Goal: Information Seeking & Learning: Learn about a topic

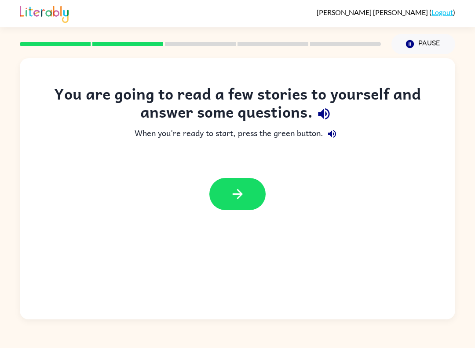
click at [322, 120] on icon "button" at bounding box center [323, 113] width 15 height 15
click at [226, 204] on button "button" at bounding box center [237, 194] width 56 height 32
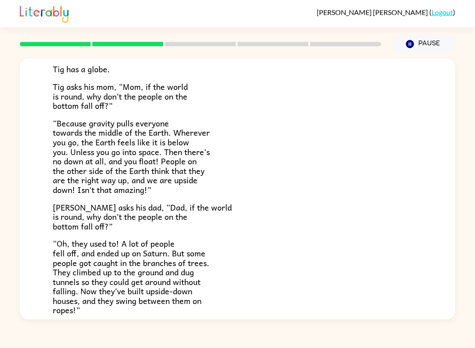
scroll to position [117, 0]
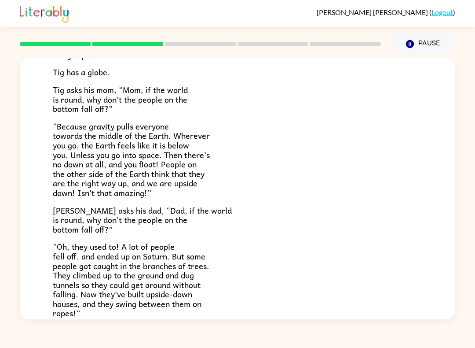
click at [463, 183] on div "Tig's World Tig’s mom is a scientist. She knows things. [PERSON_NAME]’s dad is …" at bounding box center [237, 186] width 475 height 265
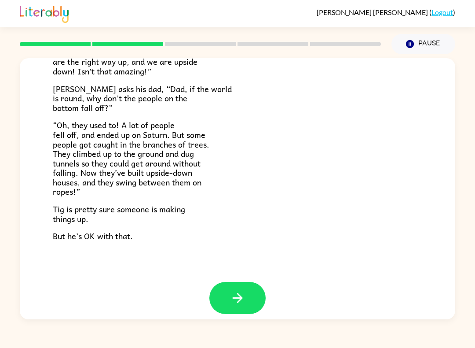
scroll to position [238, 0]
click at [240, 290] on icon "button" at bounding box center [237, 297] width 15 height 15
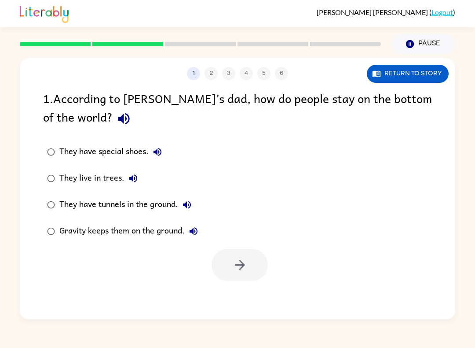
scroll to position [0, 0]
click at [113, 129] on button "button" at bounding box center [124, 118] width 22 height 22
click at [159, 161] on button "They have special shoes." at bounding box center [158, 152] width 18 height 18
click at [134, 187] on button "They live in trees." at bounding box center [134, 178] width 18 height 18
click at [203, 201] on label "They have tunnels in the ground." at bounding box center [122, 204] width 169 height 26
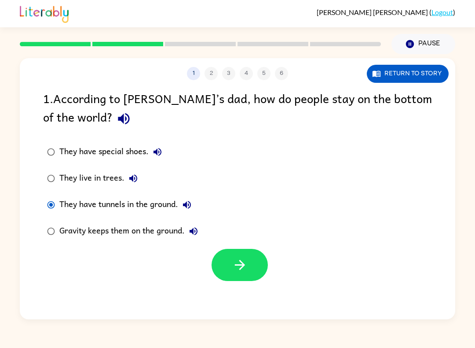
click at [196, 199] on div "They have tunnels in the ground." at bounding box center [127, 205] width 136 height 18
click at [243, 259] on icon "button" at bounding box center [239, 264] width 15 height 15
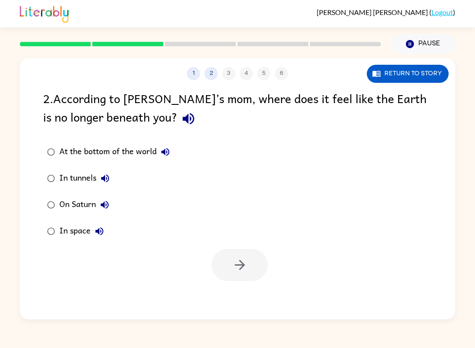
click at [189, 78] on button "1" at bounding box center [193, 73] width 13 height 13
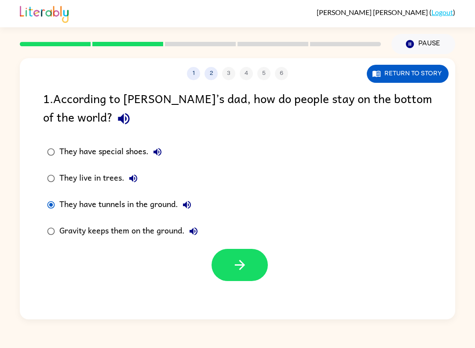
click at [212, 75] on button "2" at bounding box center [211, 73] width 13 height 13
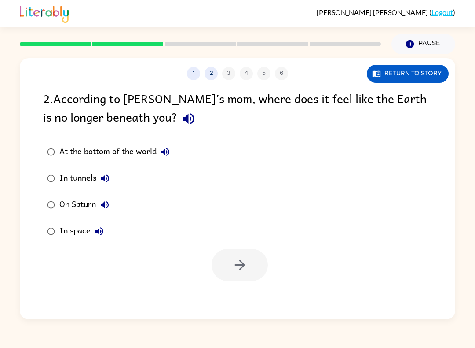
click at [177, 129] on button "button" at bounding box center [188, 118] width 22 height 22
click at [59, 226] on label "In space" at bounding box center [108, 231] width 140 height 26
click at [227, 269] on button "button" at bounding box center [240, 265] width 56 height 32
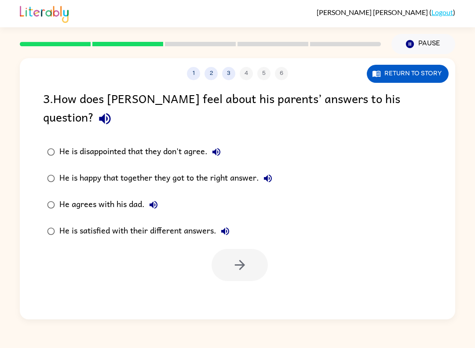
click at [110, 113] on icon "button" at bounding box center [104, 118] width 11 height 11
click at [225, 143] on button "He is disappointed that they don't agree." at bounding box center [217, 152] width 18 height 18
click at [272, 173] on icon "button" at bounding box center [268, 178] width 11 height 11
click at [158, 199] on icon "button" at bounding box center [153, 204] width 11 height 11
click at [229, 227] on icon "button" at bounding box center [225, 231] width 8 height 8
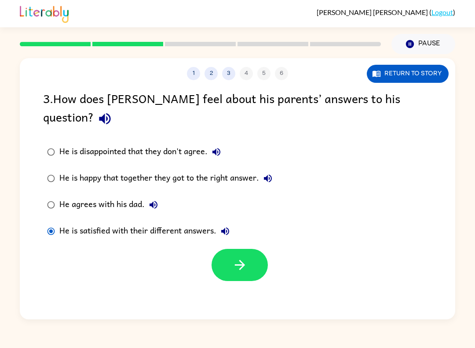
click at [242, 257] on icon "button" at bounding box center [239, 264] width 15 height 15
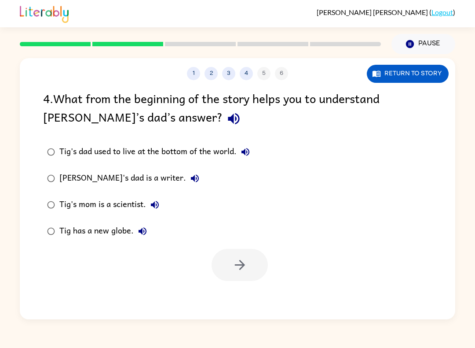
click at [226, 118] on icon "button" at bounding box center [233, 118] width 15 height 15
click at [296, 224] on div "Tig's dad used to live at the bottom of the world. [PERSON_NAME]'s dad is a wri…" at bounding box center [249, 192] width 412 height 106
click at [246, 155] on icon "button" at bounding box center [246, 152] width 8 height 8
click at [261, 265] on button "button" at bounding box center [240, 265] width 56 height 32
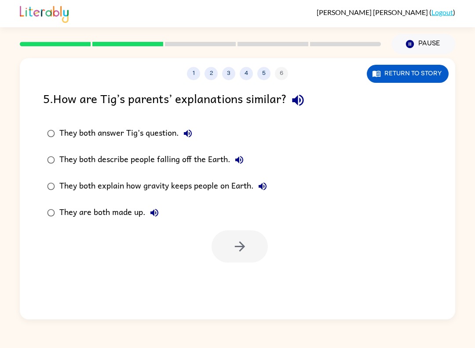
click at [309, 100] on button "button" at bounding box center [298, 100] width 22 height 22
click at [191, 131] on icon "button" at bounding box center [188, 133] width 11 height 11
click at [256, 196] on label "They both explain how gravity keeps people on Earth." at bounding box center [157, 186] width 238 height 26
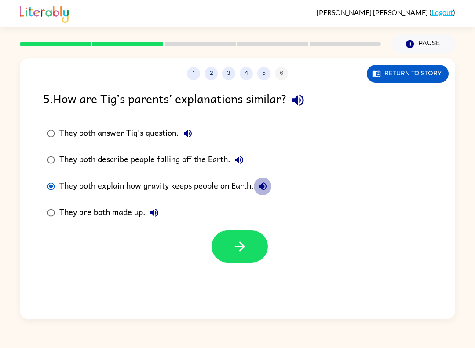
click at [262, 184] on icon "button" at bounding box center [263, 186] width 8 height 8
click at [242, 251] on icon "button" at bounding box center [239, 246] width 15 height 15
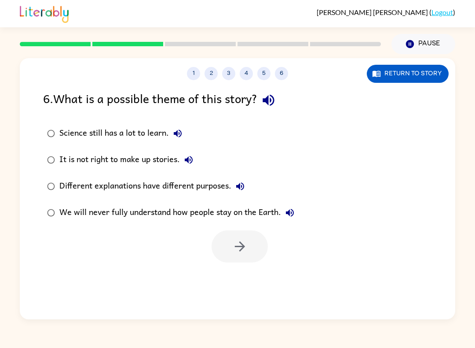
click at [274, 105] on icon "button" at bounding box center [268, 100] width 11 height 11
click at [181, 139] on icon "button" at bounding box center [177, 133] width 11 height 11
click at [194, 161] on icon "button" at bounding box center [188, 159] width 11 height 11
click at [248, 182] on button "Different explanations have different purposes." at bounding box center [240, 186] width 18 height 18
click at [302, 225] on label "We will never fully understand how people stay on the Earth." at bounding box center [170, 212] width 265 height 26
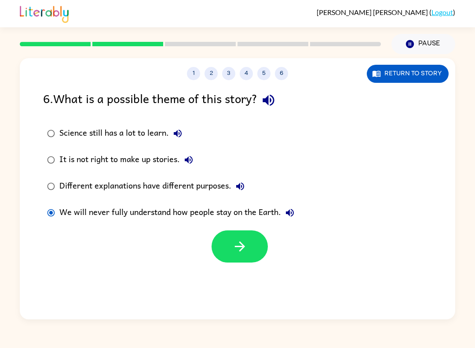
click at [299, 207] on div "We will never fully understand how people stay on the Earth." at bounding box center [178, 213] width 239 height 18
click at [294, 209] on icon "button" at bounding box center [290, 212] width 11 height 11
click at [237, 251] on icon "button" at bounding box center [239, 246] width 15 height 15
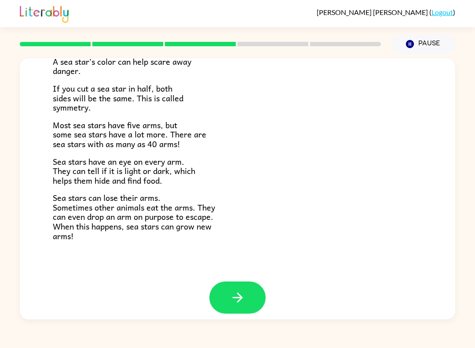
scroll to position [236, 0]
click at [235, 300] on button "button" at bounding box center [237, 298] width 56 height 32
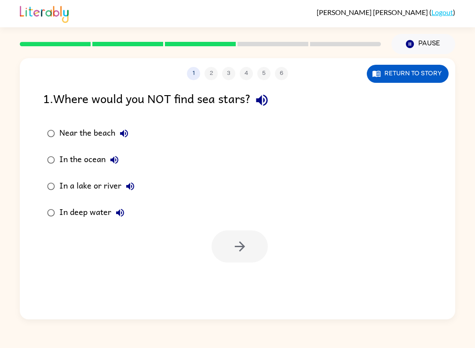
click at [268, 100] on icon "button" at bounding box center [261, 100] width 11 height 11
click at [239, 239] on button "button" at bounding box center [240, 246] width 56 height 32
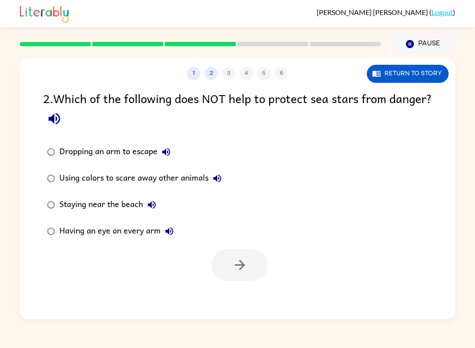
click at [62, 123] on icon "button" at bounding box center [54, 118] width 15 height 15
click at [62, 124] on icon "button" at bounding box center [54, 118] width 15 height 15
click at [219, 174] on icon "button" at bounding box center [217, 178] width 11 height 11
click at [161, 200] on div "Staying near the beach" at bounding box center [109, 205] width 101 height 18
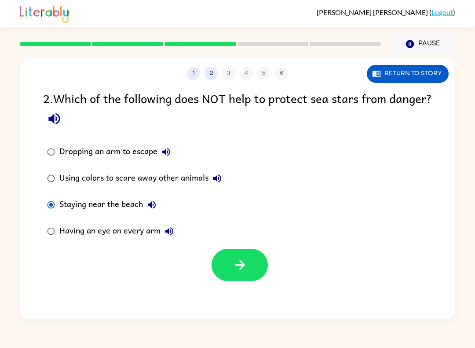
click at [157, 202] on icon "button" at bounding box center [152, 204] width 11 height 11
click at [172, 229] on icon "button" at bounding box center [169, 231] width 11 height 11
click at [260, 263] on button "button" at bounding box center [240, 265] width 56 height 32
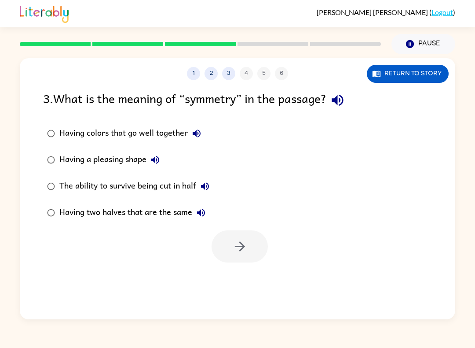
click at [199, 70] on button "1" at bounding box center [193, 73] width 13 height 13
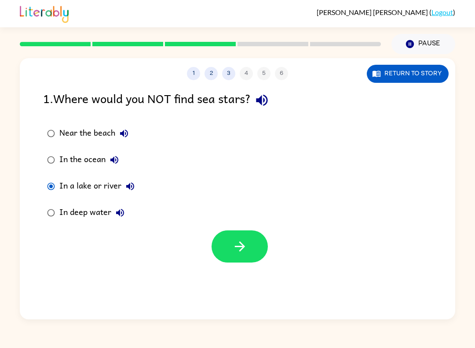
click at [213, 73] on button "2" at bounding box center [211, 73] width 13 height 13
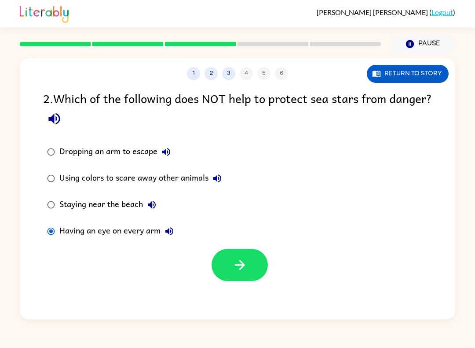
click at [225, 272] on button "button" at bounding box center [240, 265] width 56 height 32
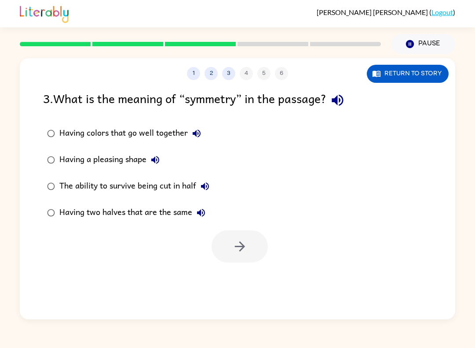
click at [349, 100] on button "button" at bounding box center [338, 100] width 22 height 22
click at [203, 137] on button "Having colors that go well together" at bounding box center [197, 134] width 18 height 18
click at [169, 158] on label "Having a pleasing shape" at bounding box center [128, 160] width 180 height 26
click at [156, 162] on icon "button" at bounding box center [155, 159] width 11 height 11
click at [213, 184] on button "The ability to survive being cut in half" at bounding box center [205, 186] width 18 height 18
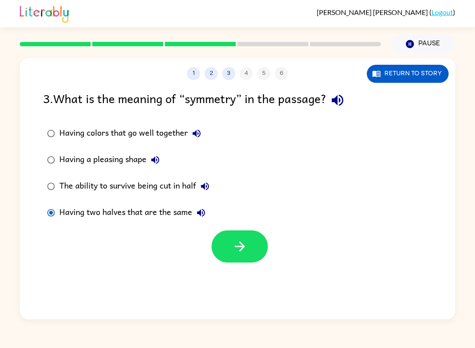
click at [237, 253] on icon "button" at bounding box center [239, 246] width 15 height 15
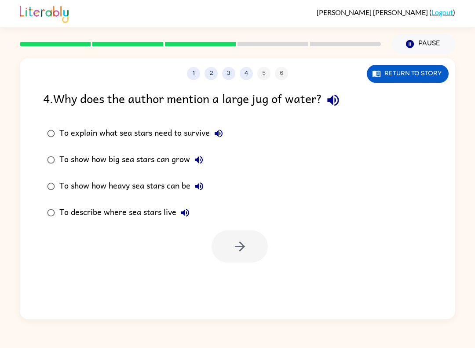
click at [338, 101] on icon "button" at bounding box center [333, 99] width 15 height 15
click at [221, 129] on icon "button" at bounding box center [218, 133] width 11 height 11
click at [202, 154] on button "To show how big sea stars can grow" at bounding box center [199, 160] width 18 height 18
click at [231, 260] on button "button" at bounding box center [240, 246] width 56 height 32
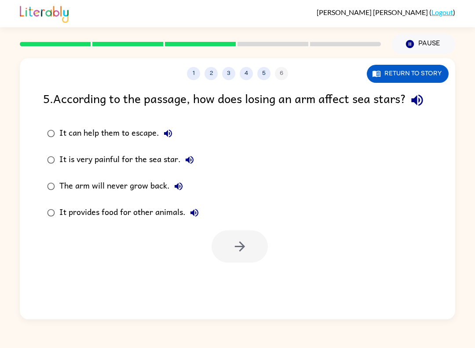
click at [406, 111] on button "button" at bounding box center [417, 100] width 22 height 22
click at [180, 147] on label "It can help them to escape." at bounding box center [122, 133] width 169 height 26
click at [249, 262] on button "button" at bounding box center [240, 246] width 56 height 32
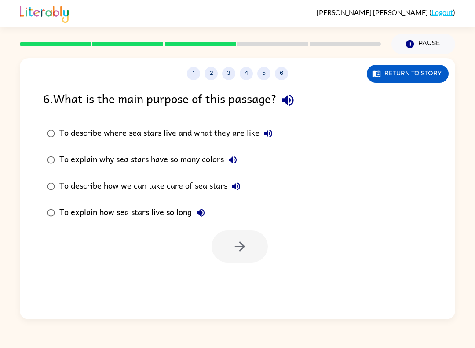
click at [296, 103] on icon "button" at bounding box center [287, 99] width 15 height 15
click at [289, 103] on icon "button" at bounding box center [287, 100] width 11 height 11
click at [269, 138] on icon "button" at bounding box center [268, 133] width 11 height 11
click at [272, 135] on icon "button" at bounding box center [268, 133] width 11 height 11
click at [272, 134] on icon "button" at bounding box center [268, 133] width 8 height 8
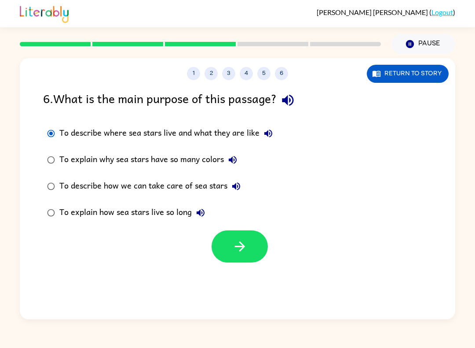
click at [250, 250] on button "button" at bounding box center [240, 246] width 56 height 32
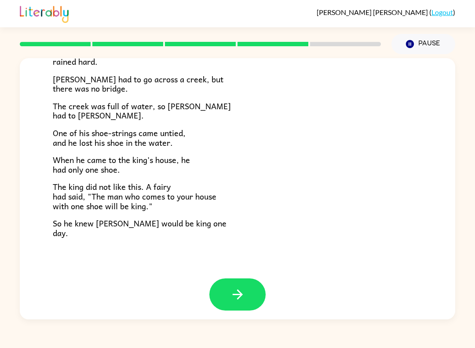
scroll to position [136, 0]
click at [230, 287] on icon "button" at bounding box center [237, 294] width 15 height 15
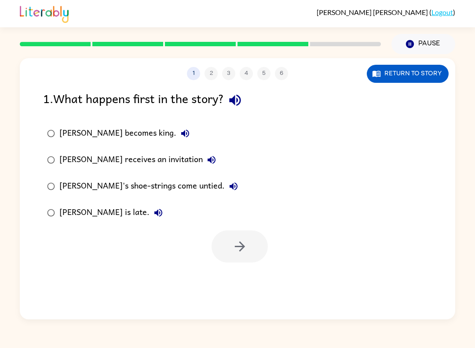
scroll to position [0, 0]
click at [246, 95] on button "button" at bounding box center [235, 100] width 22 height 22
click at [75, 189] on div "[PERSON_NAME]'s shoe-strings come untied." at bounding box center [150, 186] width 183 height 18
click at [239, 241] on icon "button" at bounding box center [239, 246] width 15 height 15
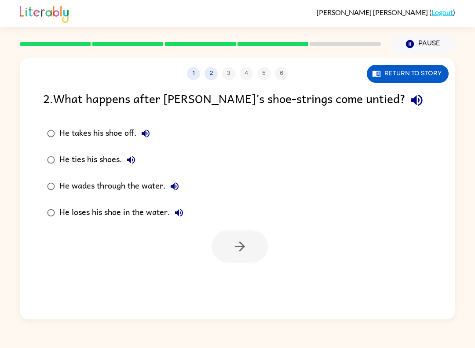
click at [411, 100] on icon "button" at bounding box center [416, 100] width 11 height 11
click at [247, 251] on icon "button" at bounding box center [239, 246] width 15 height 15
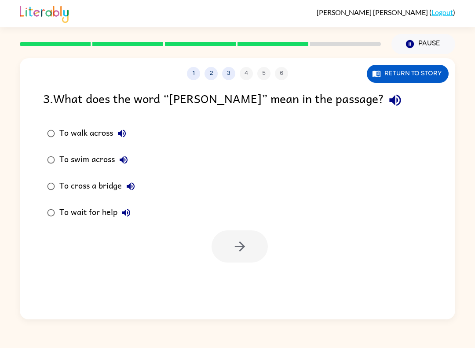
click at [389, 103] on icon "button" at bounding box center [394, 100] width 11 height 11
click at [242, 246] on icon "button" at bounding box center [239, 246] width 15 height 15
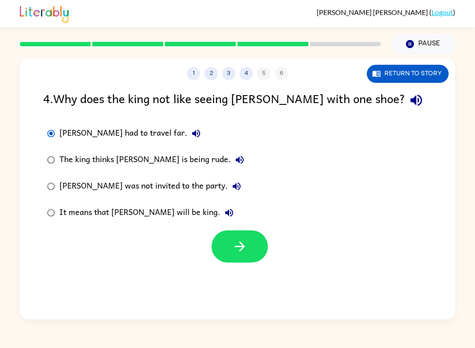
click at [187, 132] on button "[PERSON_NAME] had to travel far." at bounding box center [196, 134] width 18 height 18
click at [405, 96] on button "button" at bounding box center [416, 100] width 22 height 22
click at [224, 217] on icon "button" at bounding box center [229, 212] width 11 height 11
click at [242, 245] on icon "button" at bounding box center [240, 246] width 10 height 10
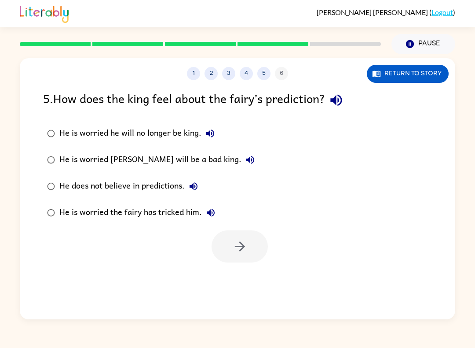
click at [342, 105] on icon "button" at bounding box center [335, 100] width 11 height 11
click at [206, 130] on icon "button" at bounding box center [210, 133] width 11 height 11
click at [246, 160] on icon "button" at bounding box center [250, 160] width 8 height 8
click at [195, 185] on icon "button" at bounding box center [194, 186] width 8 height 8
click at [208, 211] on icon "button" at bounding box center [211, 212] width 11 height 11
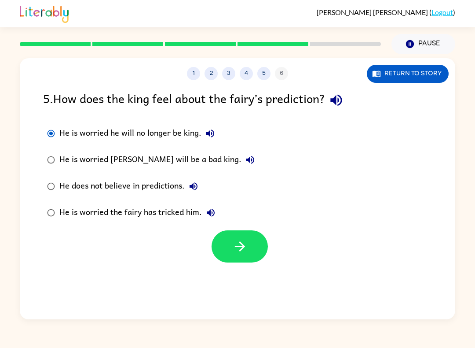
click at [246, 250] on icon "button" at bounding box center [239, 246] width 15 height 15
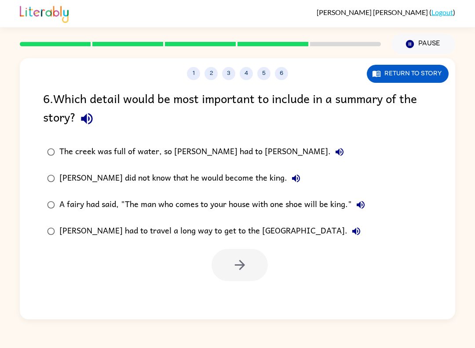
click at [82, 121] on icon "button" at bounding box center [86, 118] width 11 height 11
click at [265, 151] on label "The creek was full of water, so [PERSON_NAME] had to [PERSON_NAME]." at bounding box center [206, 152] width 336 height 26
click at [334, 152] on icon "button" at bounding box center [339, 152] width 11 height 11
click at [291, 174] on icon "button" at bounding box center [296, 178] width 11 height 11
click at [365, 202] on icon "button" at bounding box center [361, 204] width 11 height 11
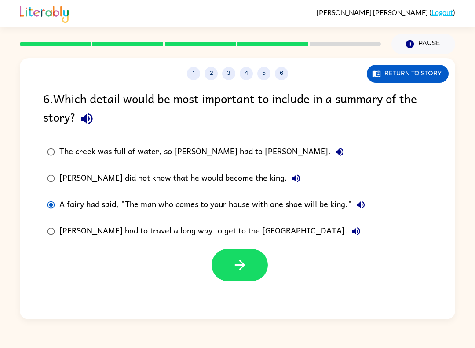
click at [240, 268] on icon "button" at bounding box center [239, 264] width 15 height 15
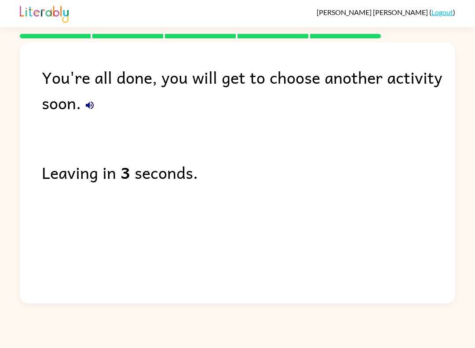
click at [96, 106] on button "button" at bounding box center [90, 105] width 18 height 18
